Goal: Information Seeking & Learning: Learn about a topic

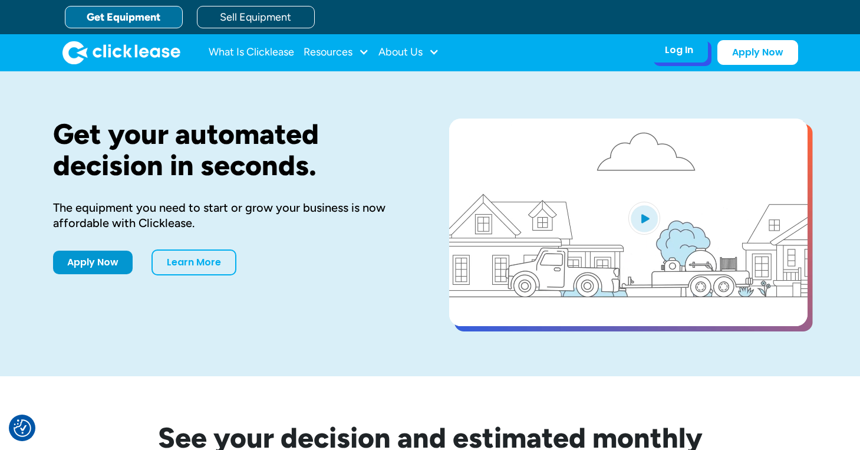
drag, startPoint x: 681, startPoint y: 47, endPoint x: 676, endPoint y: 52, distance: 7.5
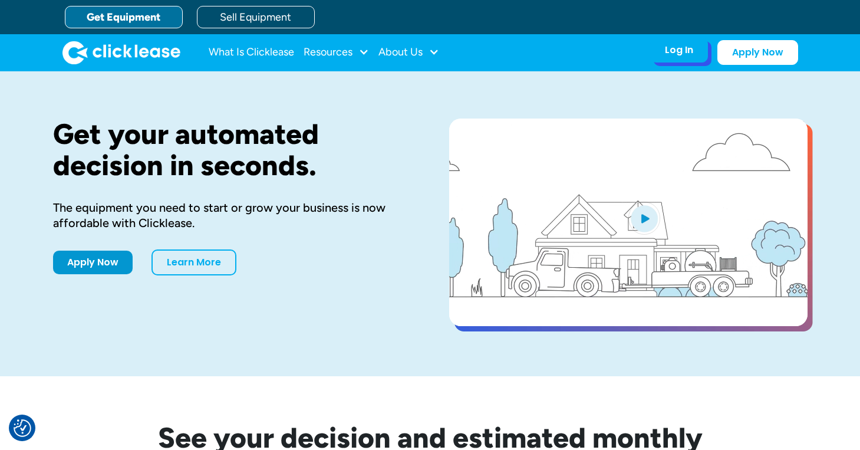
click at [677, 51] on div "Log In" at bounding box center [679, 50] width 28 height 12
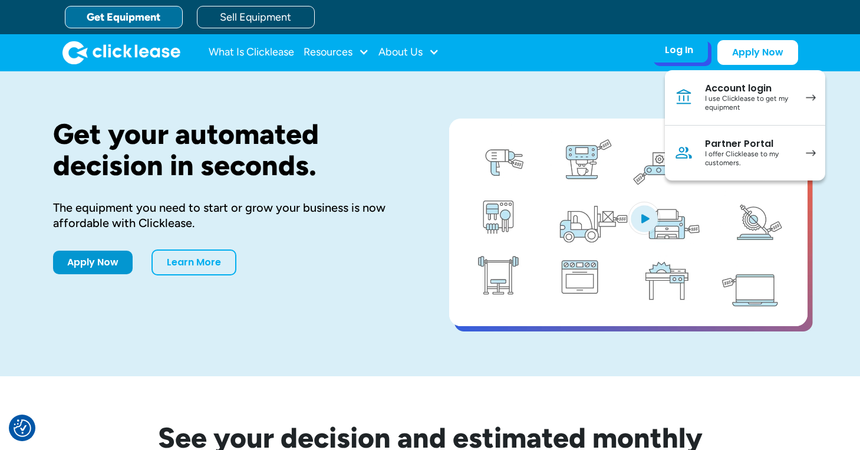
click at [705, 96] on div "I use Clicklease to get my equipment" at bounding box center [749, 103] width 89 height 18
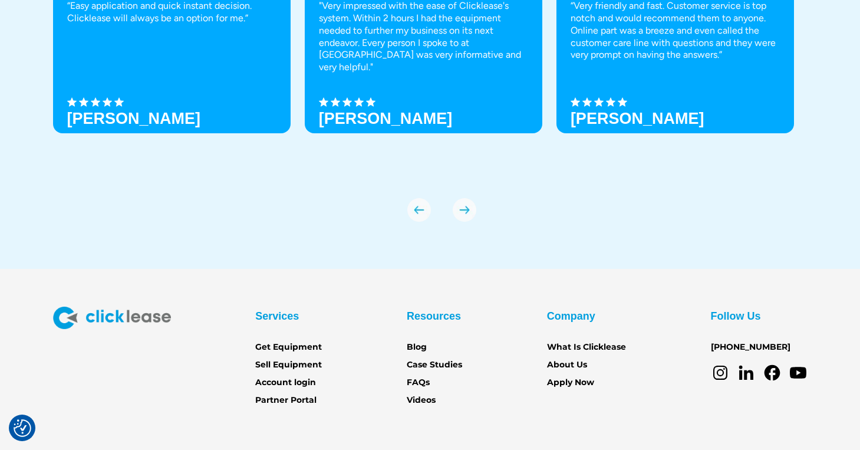
scroll to position [4134, 0]
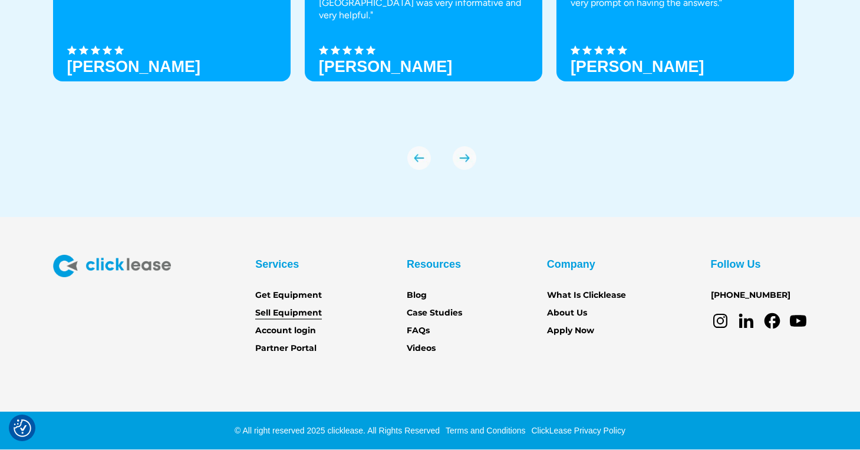
click at [302, 310] on link "Sell Equipment" at bounding box center [288, 312] width 67 height 13
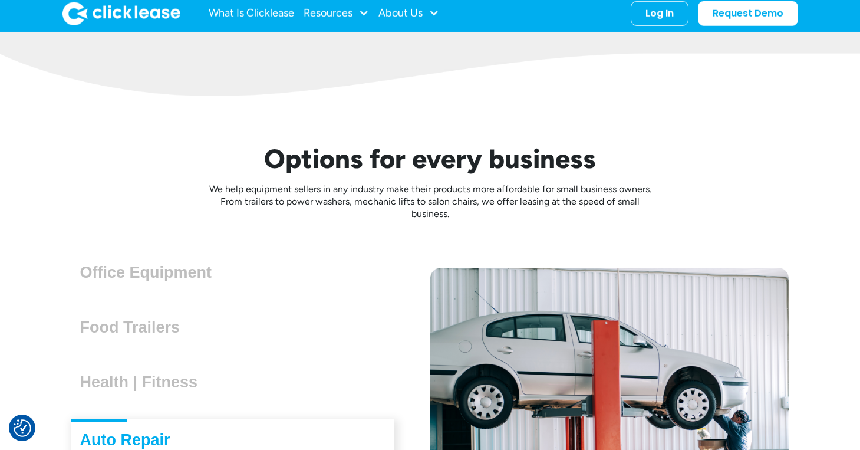
scroll to position [2960, 0]
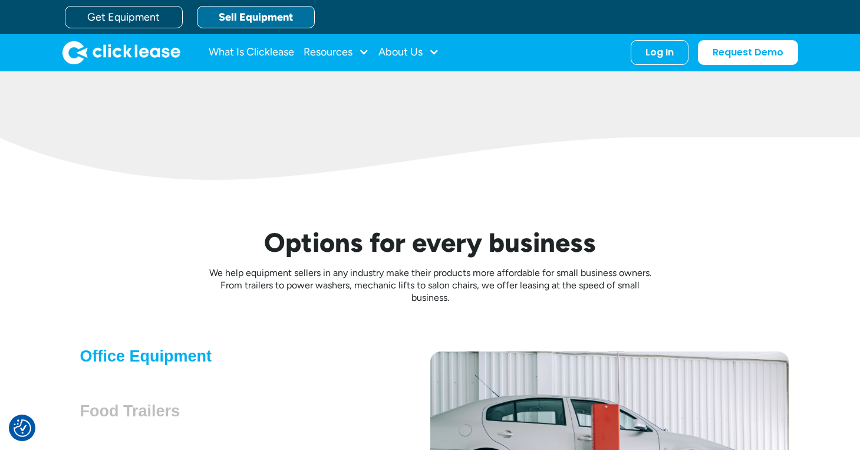
click at [169, 357] on h3 "Office Equipment" at bounding box center [150, 356] width 141 height 18
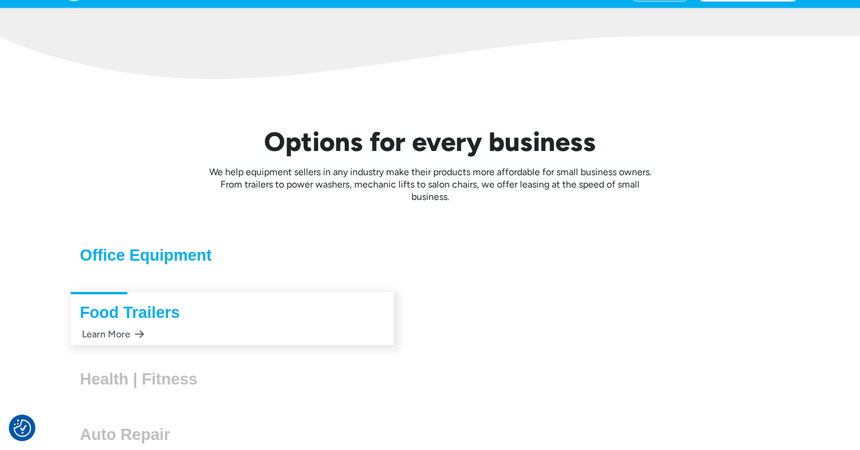
scroll to position [3124, 0]
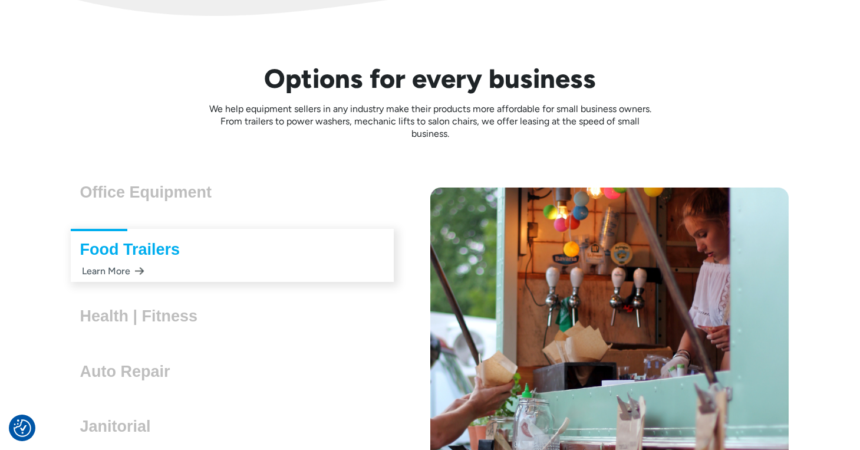
click at [128, 208] on div "Office Equipment Lorem ipsum dolor sit amet, consectetur adipiscing elit. Suspe…" at bounding box center [232, 193] width 323 height 39
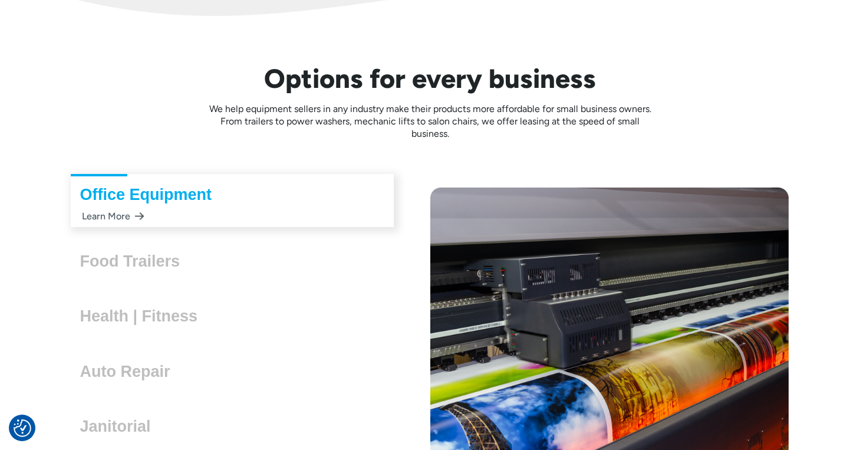
click at [119, 222] on div "Learn More" at bounding box center [112, 216] width 64 height 23
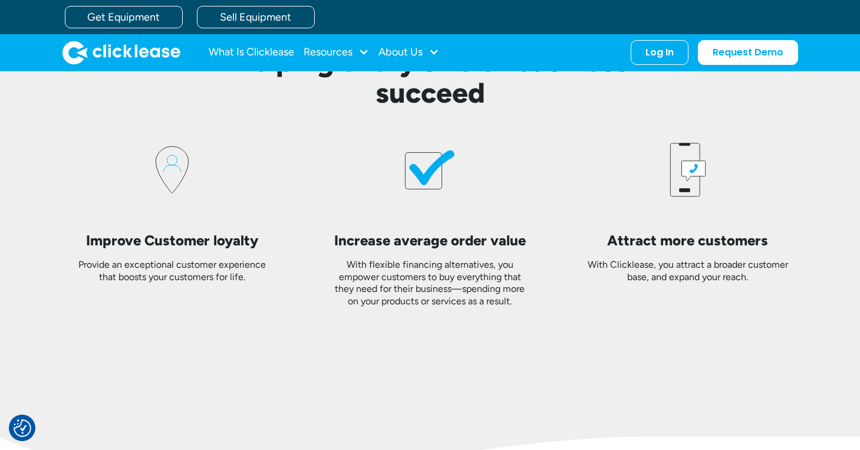
scroll to position [2051, 0]
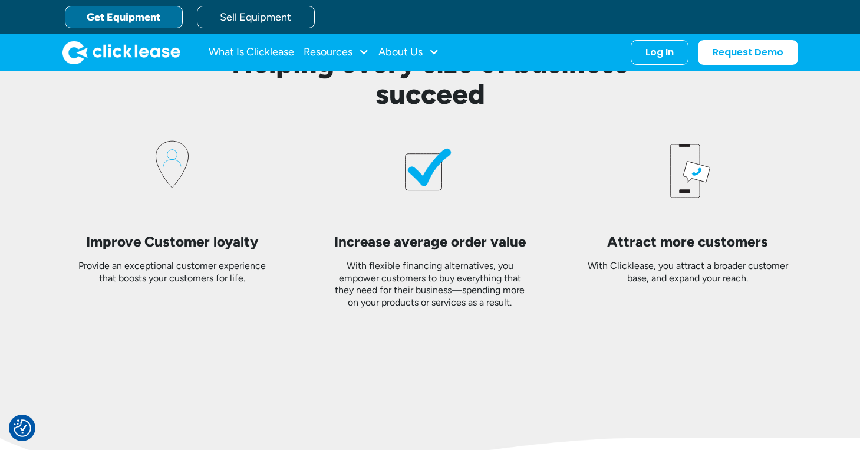
click at [127, 25] on link "Get Equipment" at bounding box center [124, 17] width 118 height 22
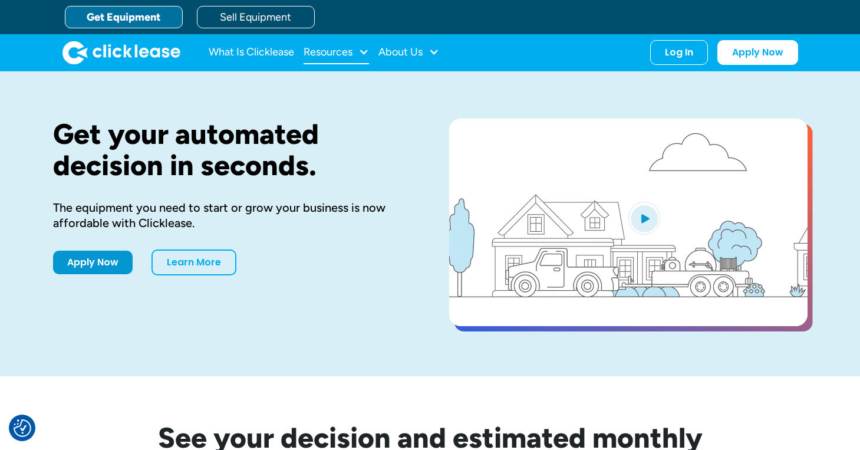
click at [344, 52] on div "Resources" at bounding box center [328, 52] width 49 height 0
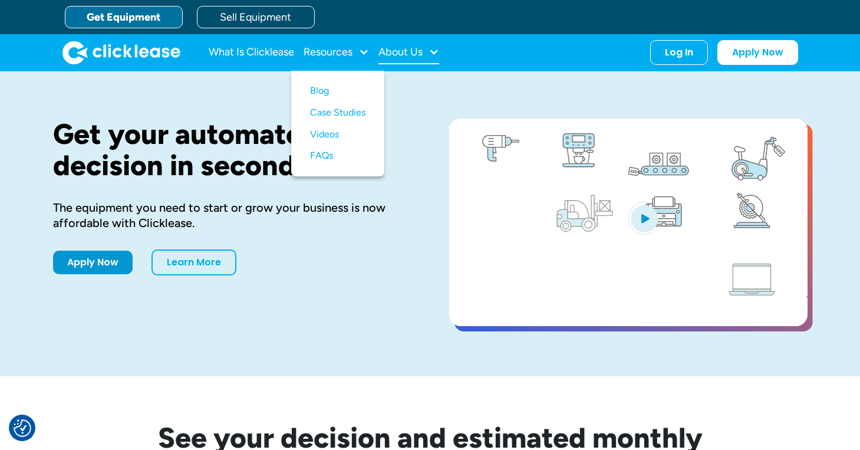
click at [393, 52] on div "About Us" at bounding box center [400, 52] width 44 height 0
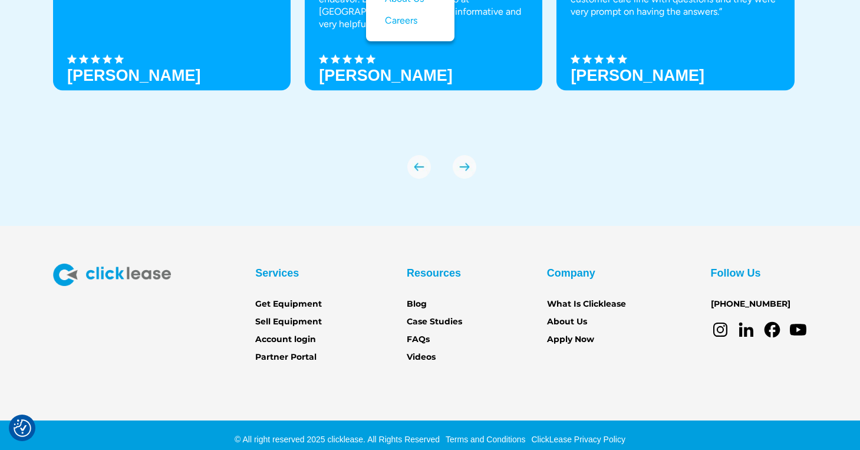
scroll to position [4134, 0]
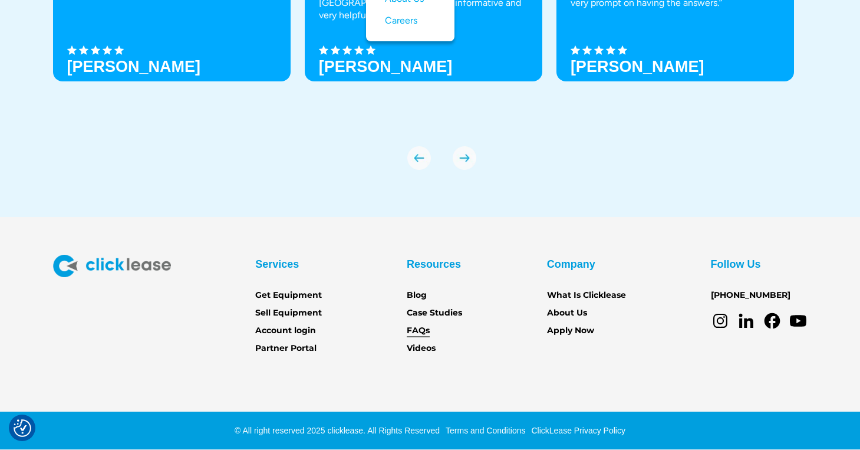
click at [425, 334] on link "FAQs" at bounding box center [418, 330] width 23 height 13
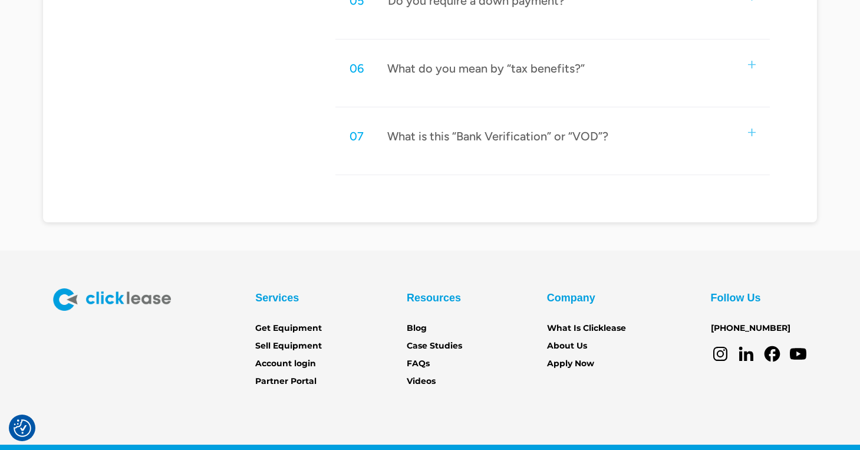
scroll to position [940, 0]
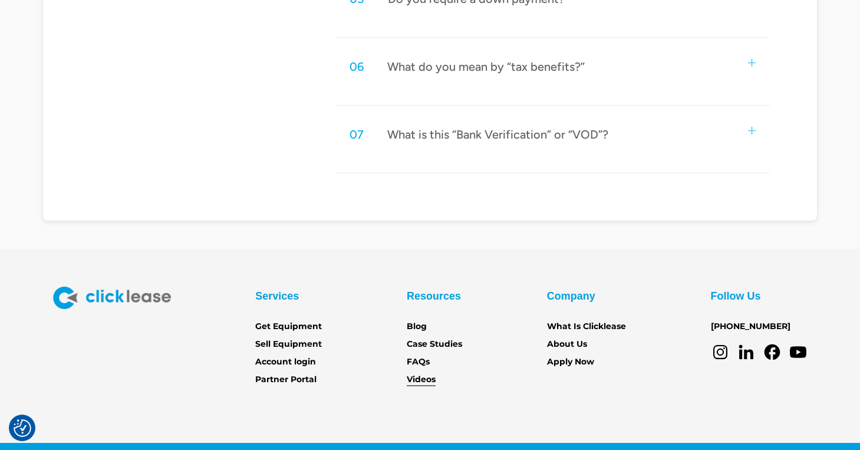
click at [413, 376] on link "Videos" at bounding box center [421, 379] width 29 height 13
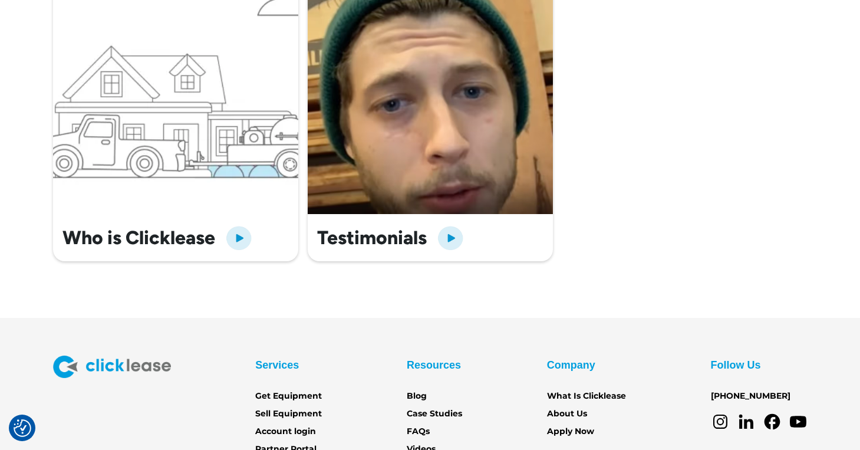
scroll to position [553, 0]
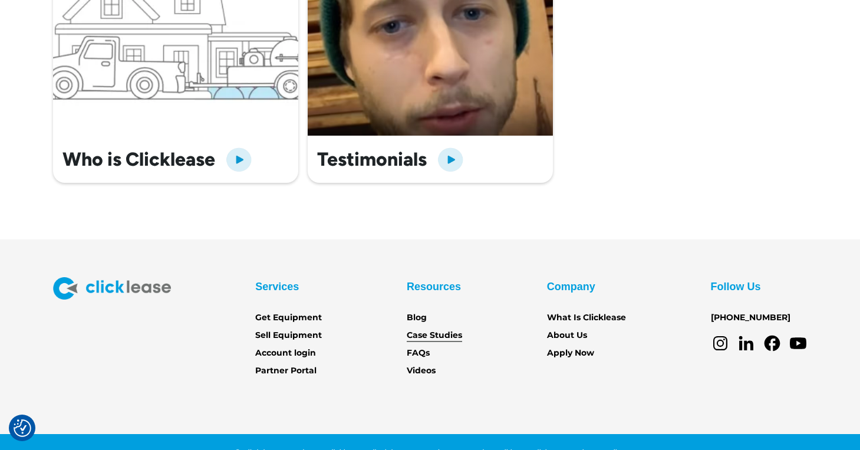
click at [424, 331] on link "Case Studies" at bounding box center [434, 335] width 55 height 13
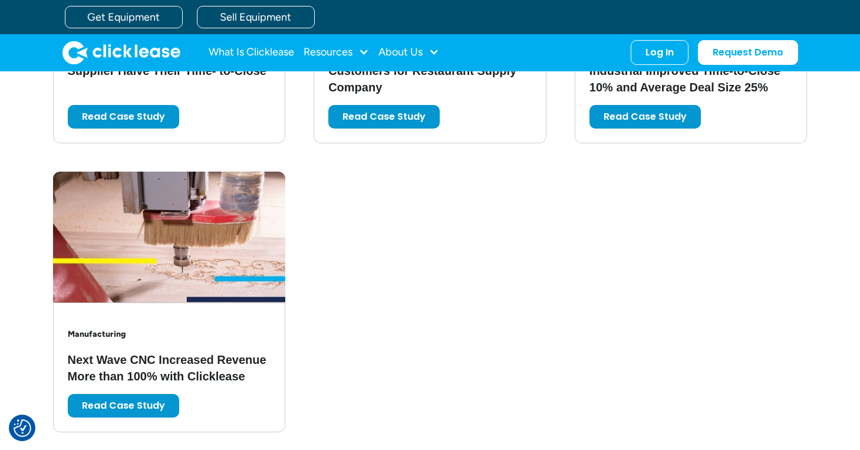
scroll to position [2245, 0]
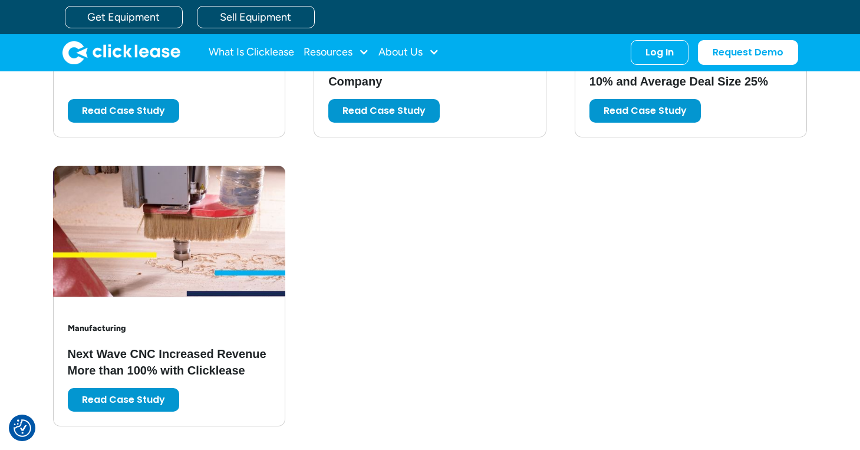
click at [155, 395] on link "Read Case Study" at bounding box center [123, 397] width 111 height 24
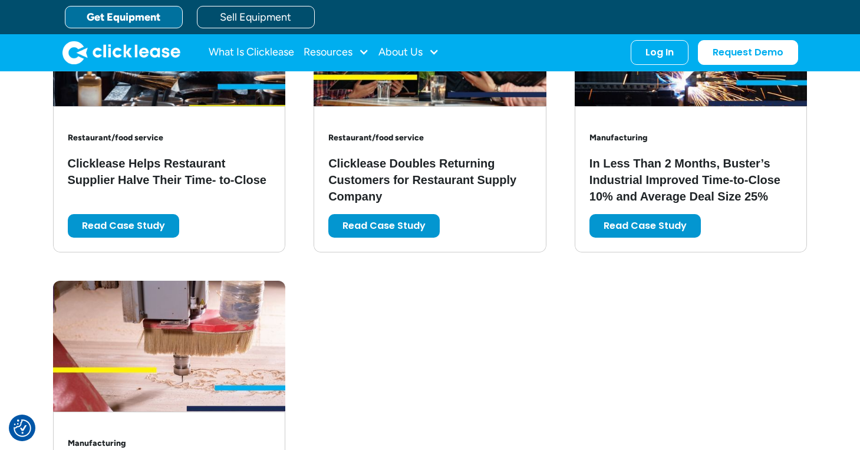
scroll to position [1910, 0]
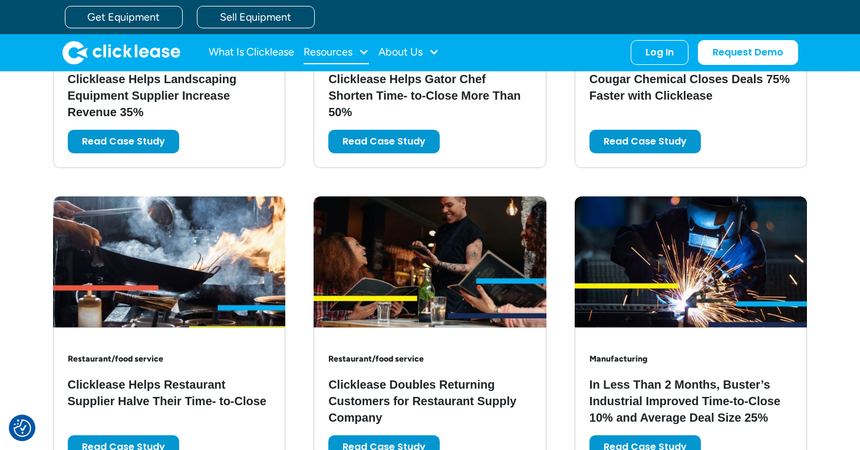
click at [360, 48] on div at bounding box center [363, 52] width 11 height 11
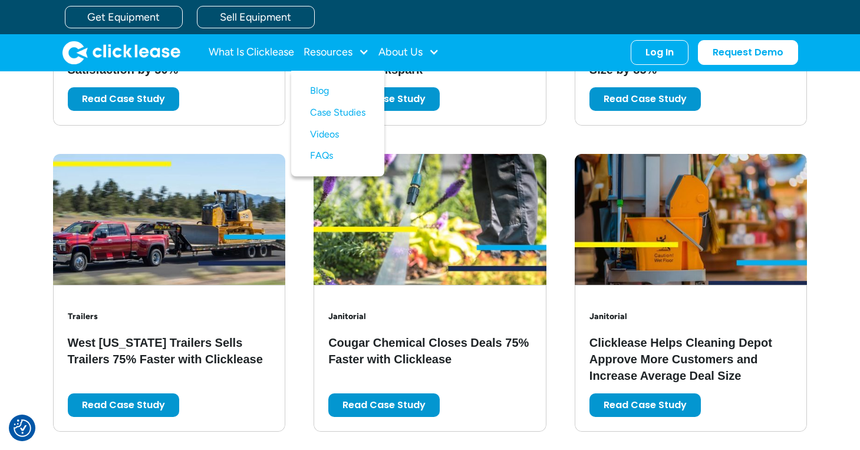
scroll to position [1300, 0]
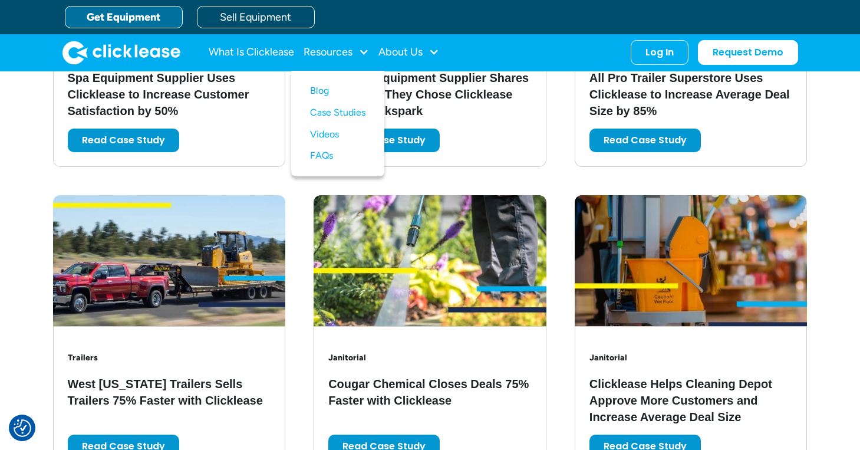
click at [107, 18] on link "Get Equipment" at bounding box center [124, 17] width 118 height 22
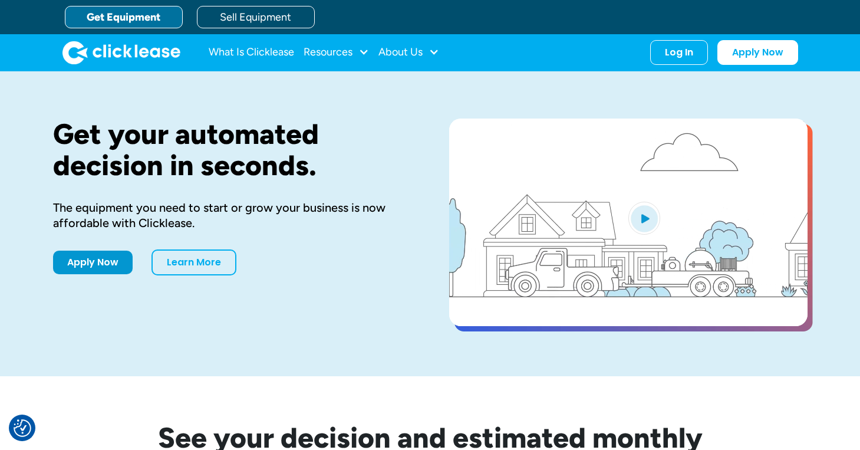
click at [648, 224] on img "open lightbox" at bounding box center [644, 218] width 32 height 33
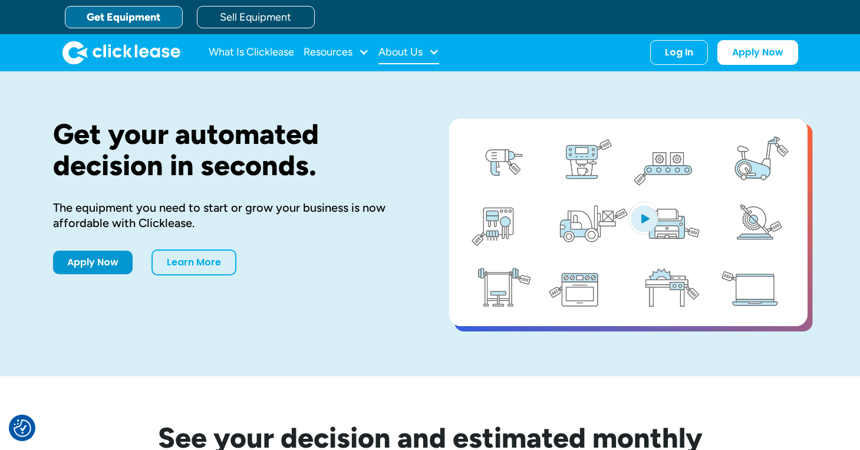
click at [418, 52] on div "About Us" at bounding box center [400, 52] width 44 height 0
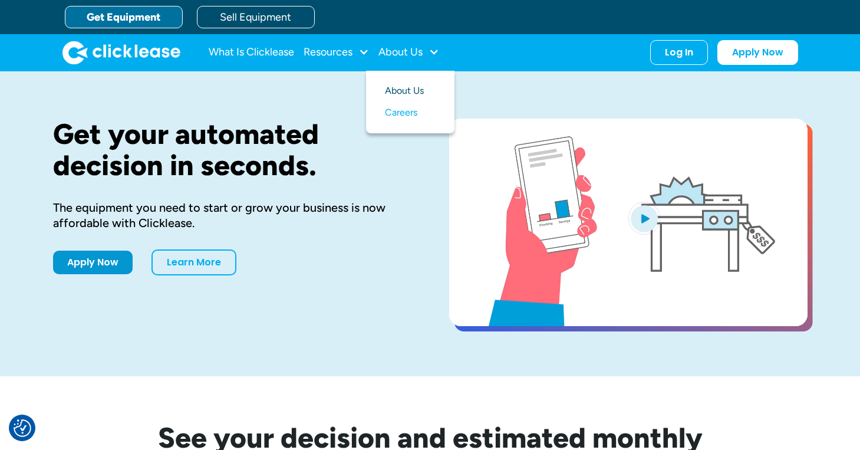
click at [420, 91] on link "About Us" at bounding box center [410, 91] width 51 height 22
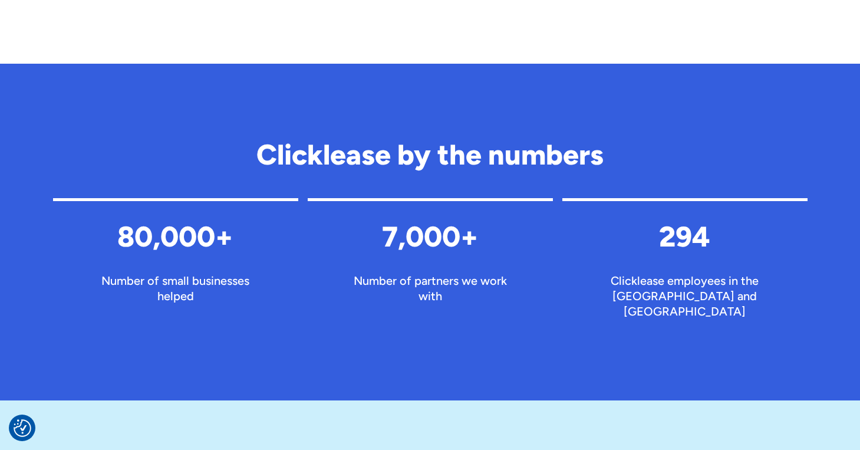
scroll to position [1122, 0]
